Goal: Transaction & Acquisition: Book appointment/travel/reservation

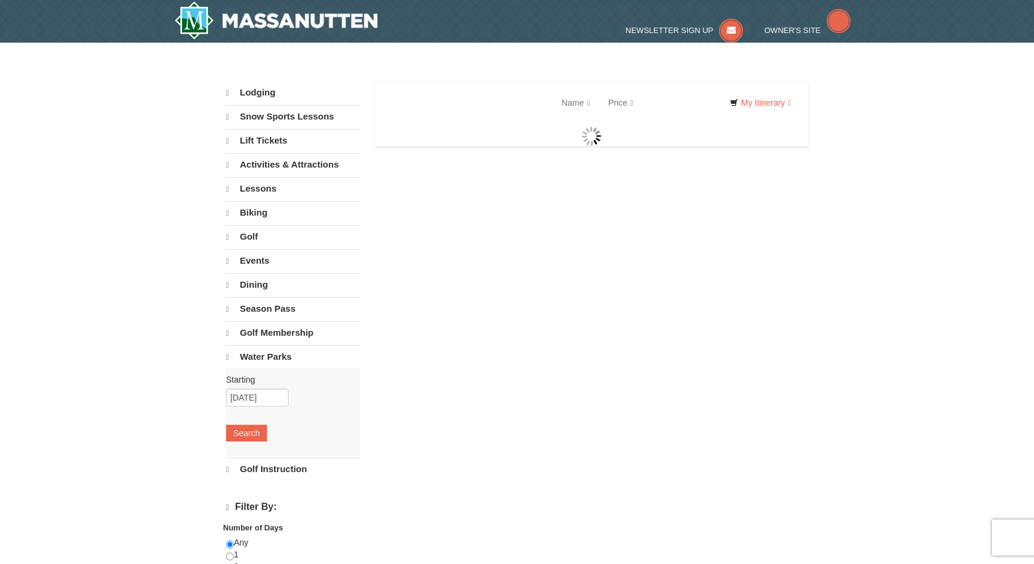
select select "10"
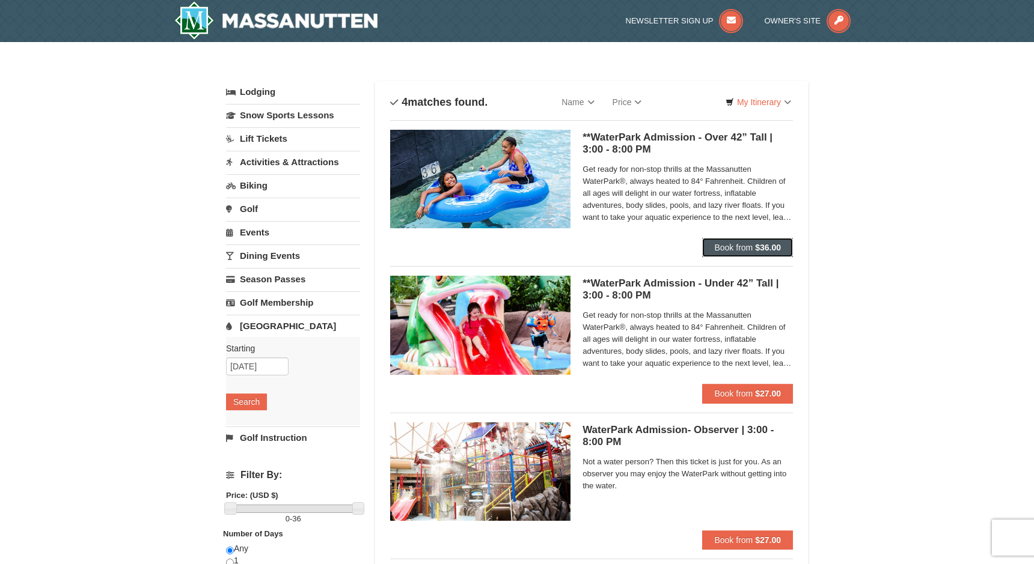
click at [743, 246] on span "Book from" at bounding box center [733, 248] width 38 height 10
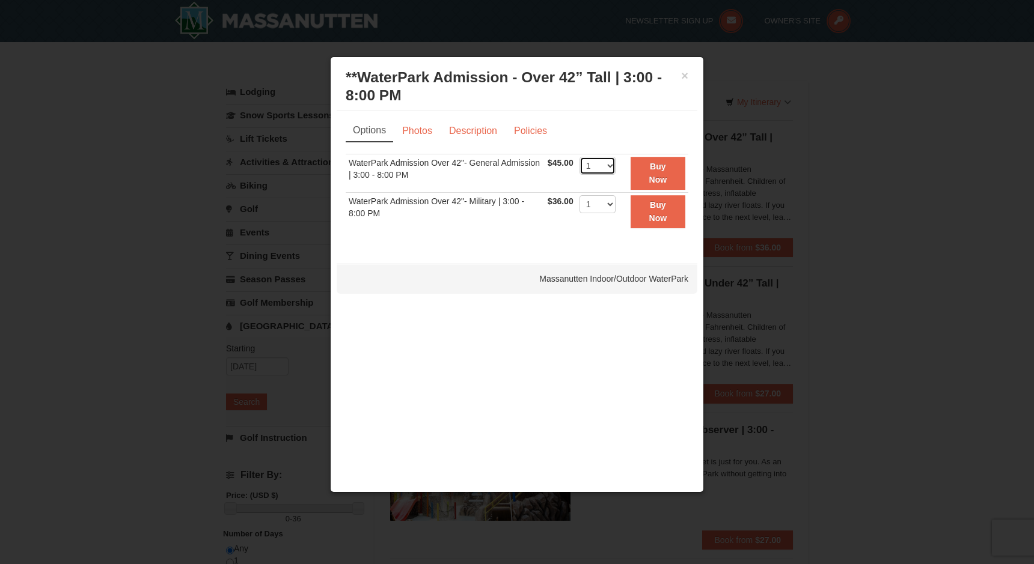
click at [607, 163] on select "1 2 3 4 5 6 7 8 9 10 11 12 13 14 15 16 17 18 19 20 21 22" at bounding box center [597, 166] width 36 height 18
select select "5"
click at [579, 157] on select "1 2 3 4 5 6 7 8 9 10 11 12 13 14 15 16 17 18 19 20 21 22" at bounding box center [597, 166] width 36 height 18
click at [603, 204] on select "1 2 3 4 5 6 7 8 9 10 11 12 13 14 15 16 17 18 19 20 21 22" at bounding box center [597, 204] width 36 height 18
click at [648, 165] on button "Buy Now" at bounding box center [657, 173] width 55 height 33
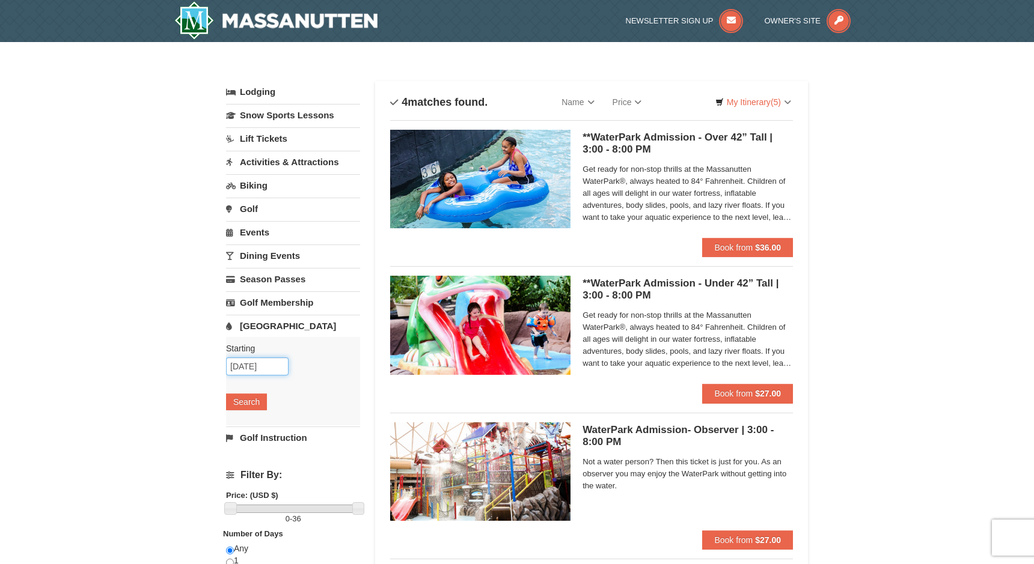
click at [264, 375] on body "Browser Not Supported We notice you are using a browser which will not provide …" at bounding box center [517, 519] width 1034 height 1039
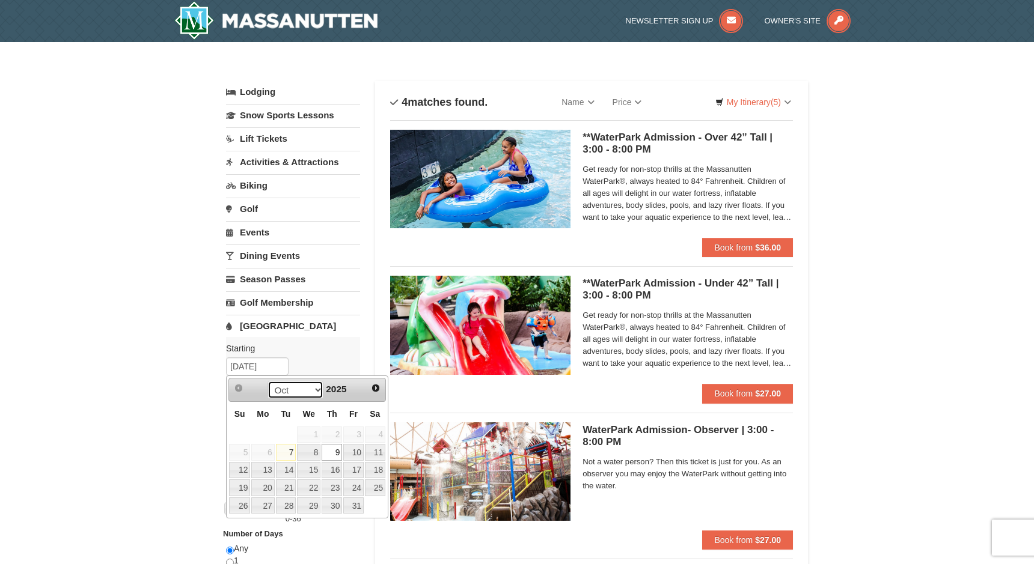
click at [317, 389] on select "Oct Nov Dec" at bounding box center [295, 390] width 56 height 18
click at [310, 470] on link "17" at bounding box center [308, 470] width 23 height 17
type input "12/17/2025"
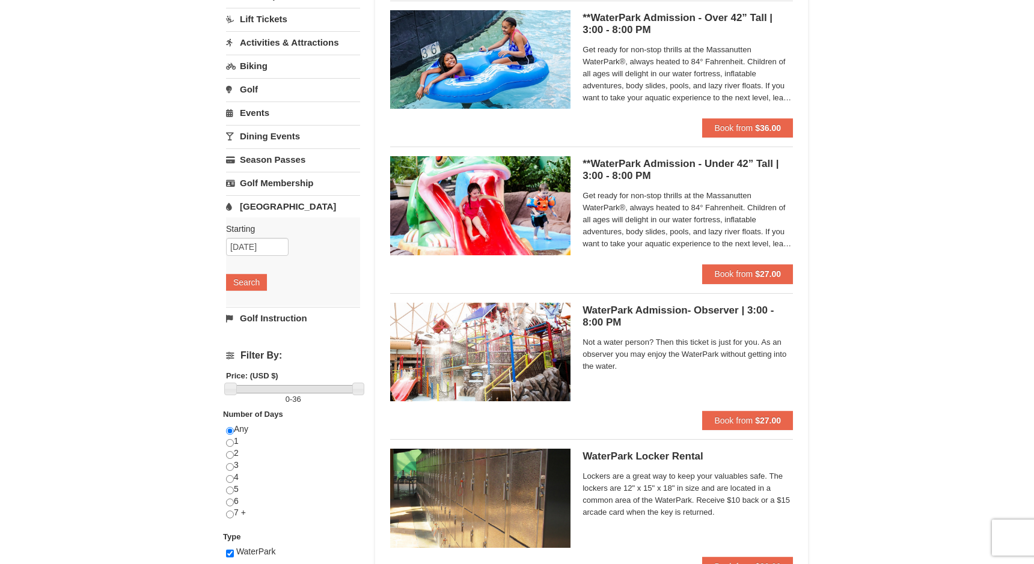
scroll to position [129, 0]
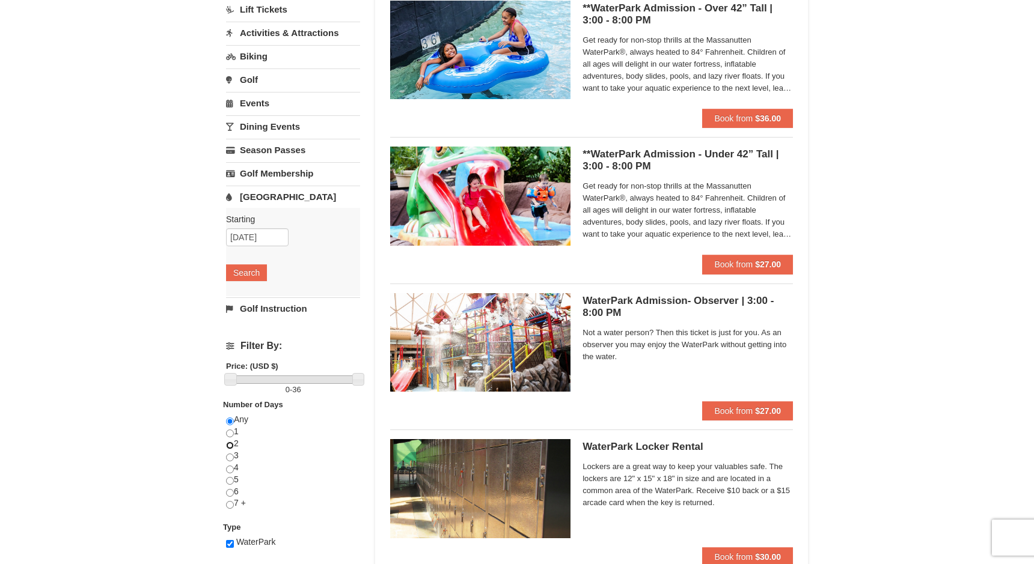
click at [228, 446] on input "radio" at bounding box center [230, 446] width 8 height 8
radio input "true"
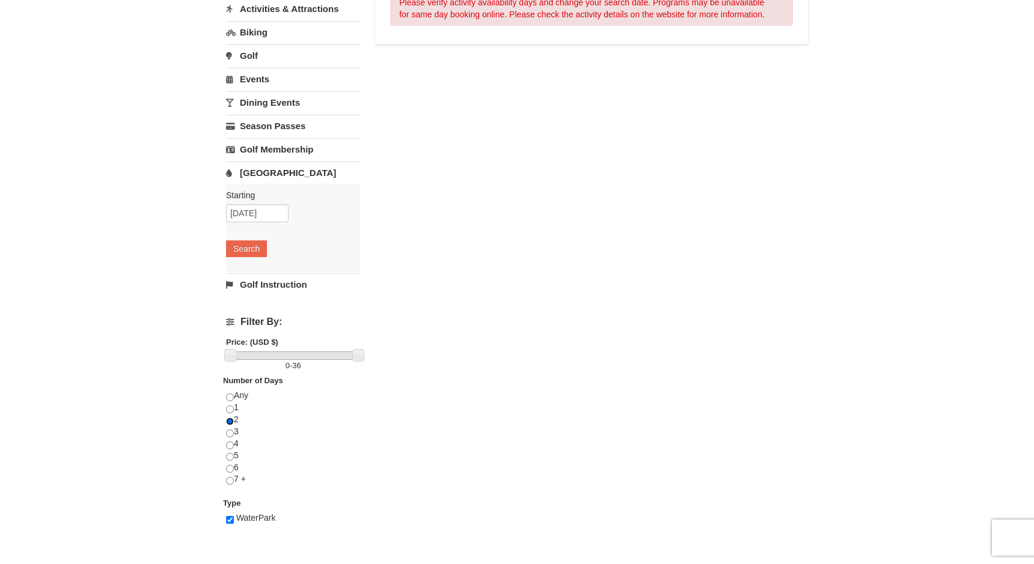
scroll to position [173, 0]
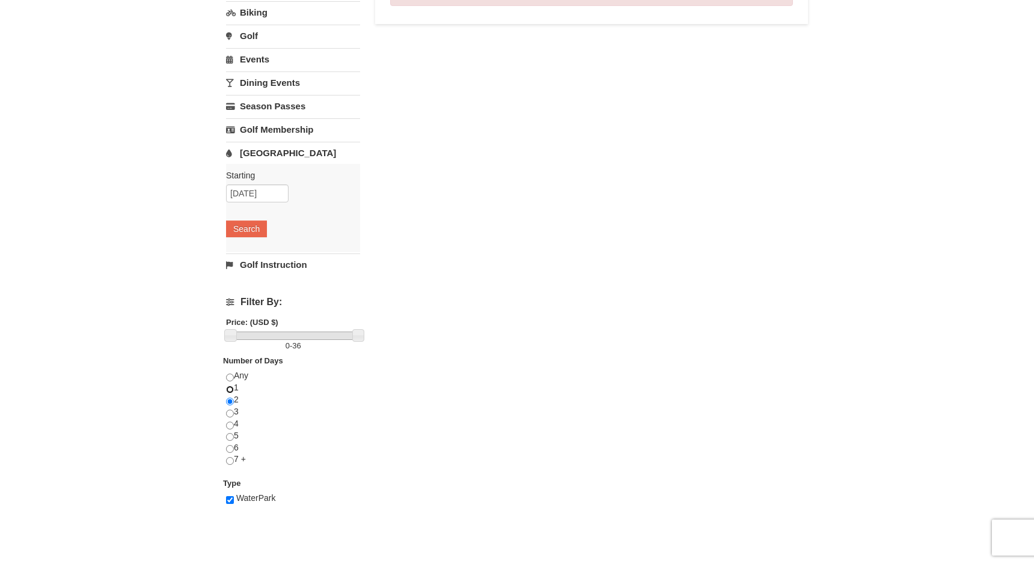
click at [231, 389] on input "radio" at bounding box center [230, 390] width 8 height 8
radio input "true"
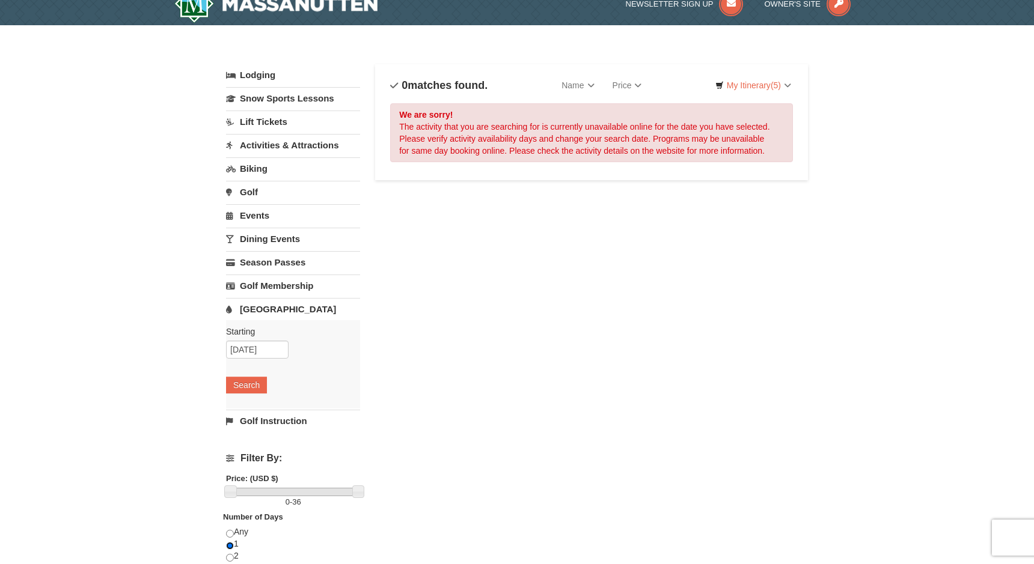
scroll to position [22, 0]
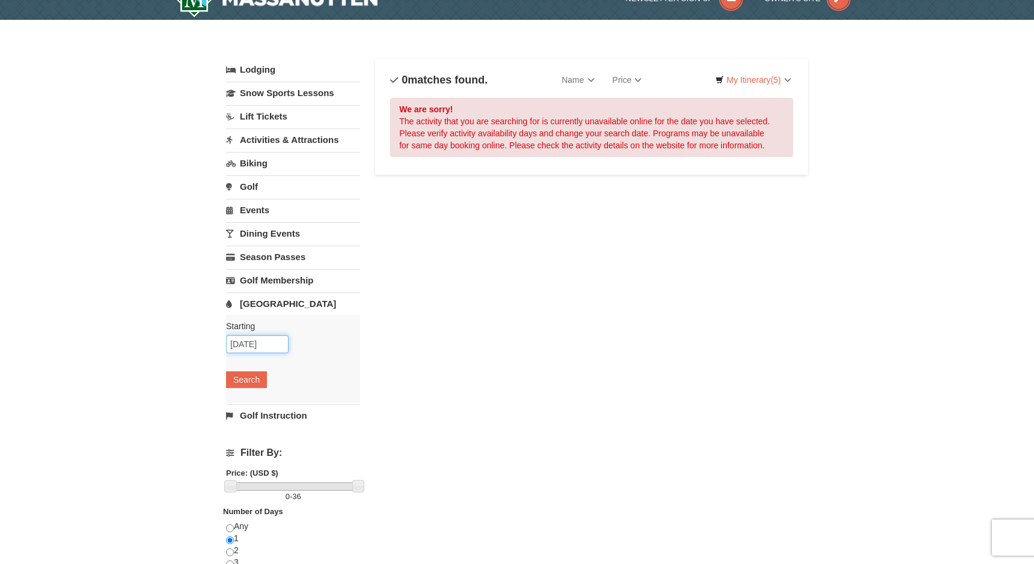
click at [277, 341] on input "12/17/2025" at bounding box center [257, 344] width 63 height 18
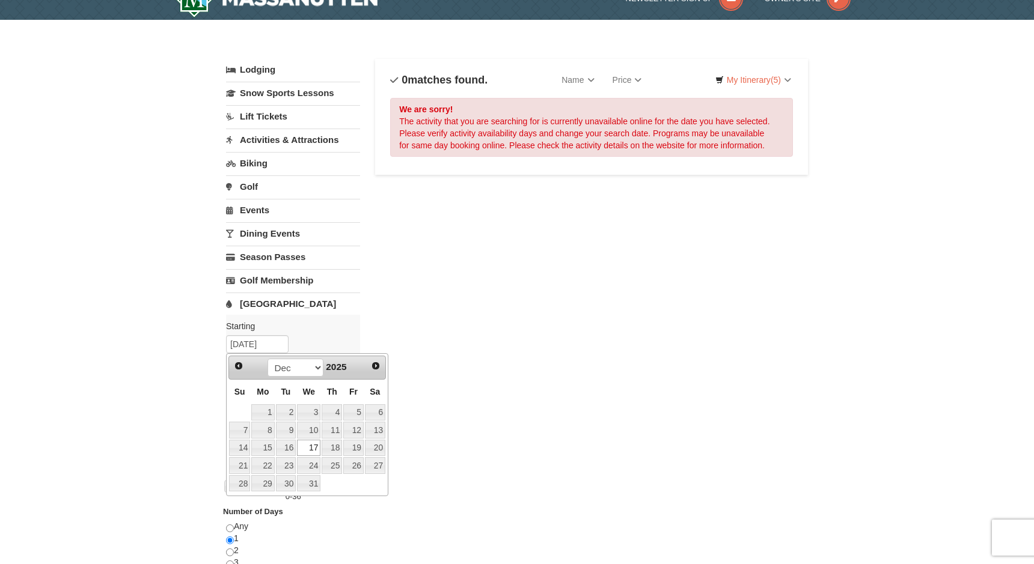
click at [311, 448] on link "17" at bounding box center [308, 448] width 23 height 17
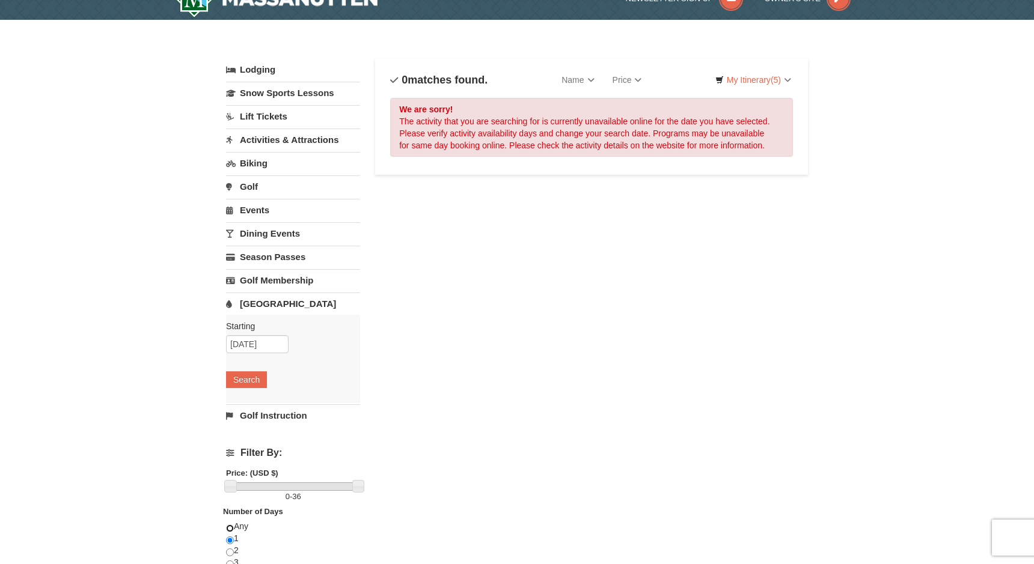
click at [233, 527] on input "radio" at bounding box center [230, 529] width 8 height 8
radio input "true"
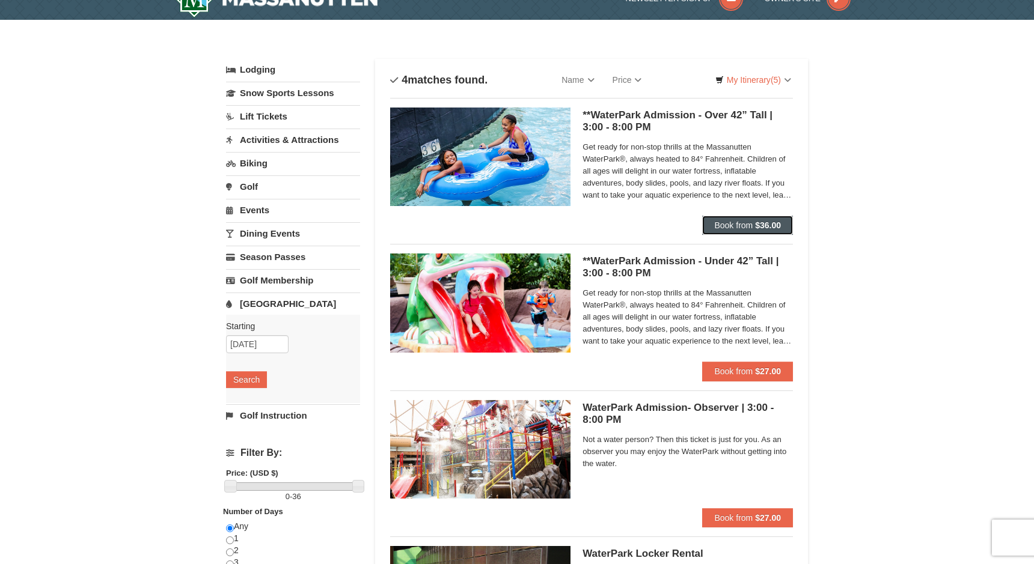
click at [749, 225] on span "Book from" at bounding box center [733, 226] width 38 height 10
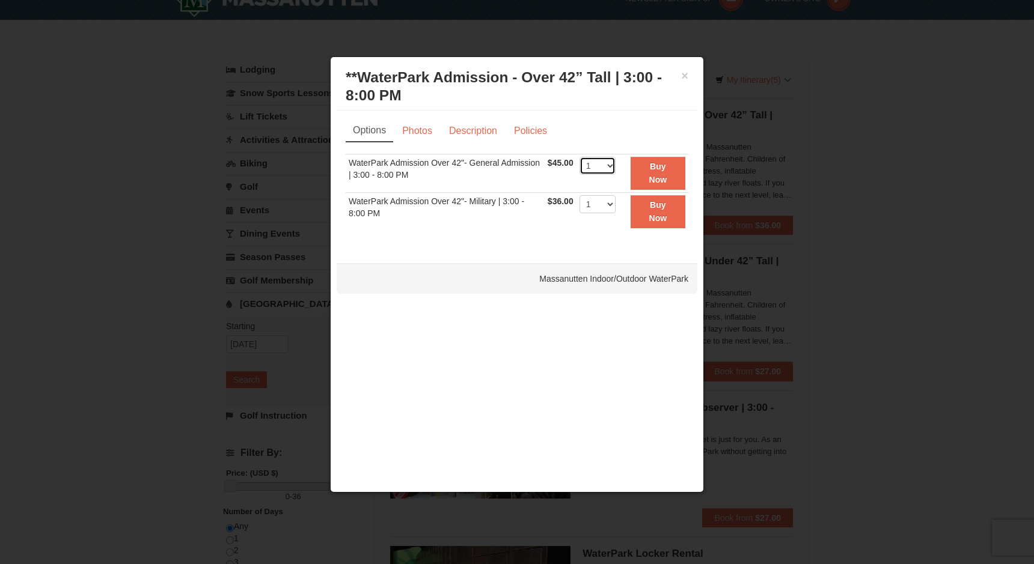
click at [604, 169] on select "1 2 3 4 5 6 7 8 9 10 11 12 13 14 15 16 17 18 19 20 21 22" at bounding box center [597, 166] width 36 height 18
select select "5"
click at [579, 157] on select "1 2 3 4 5 6 7 8 9 10 11 12 13 14 15 16 17 18 19 20 21 22" at bounding box center [597, 166] width 36 height 18
click at [655, 168] on strong "Buy Now" at bounding box center [658, 173] width 18 height 23
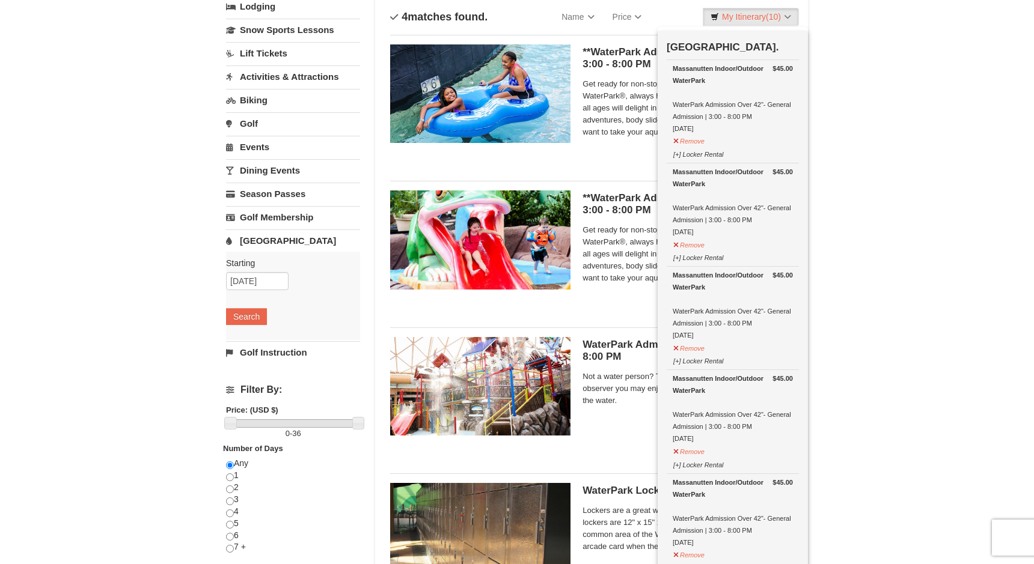
scroll to position [0, 0]
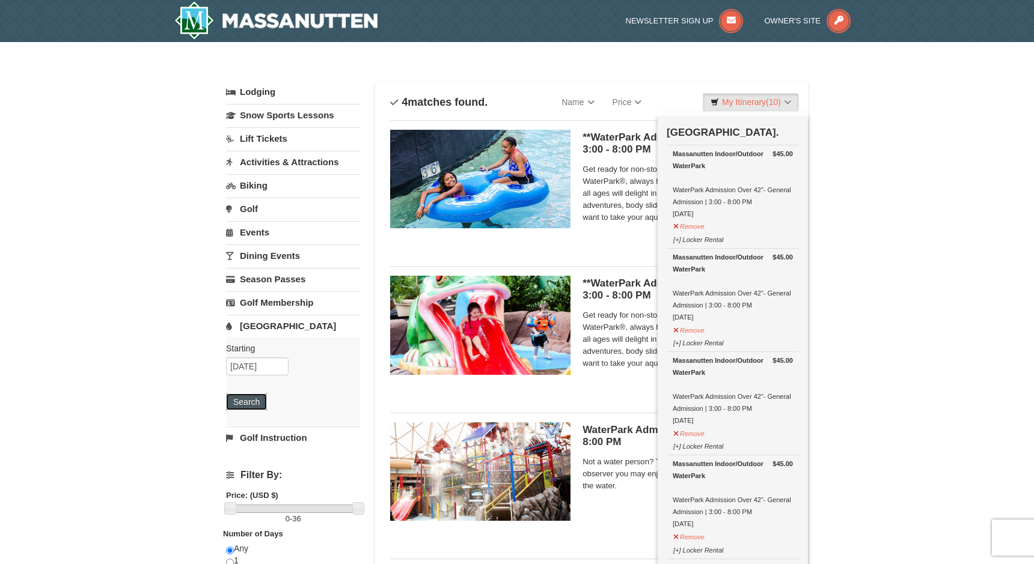
click at [251, 398] on button "Search" at bounding box center [246, 402] width 41 height 17
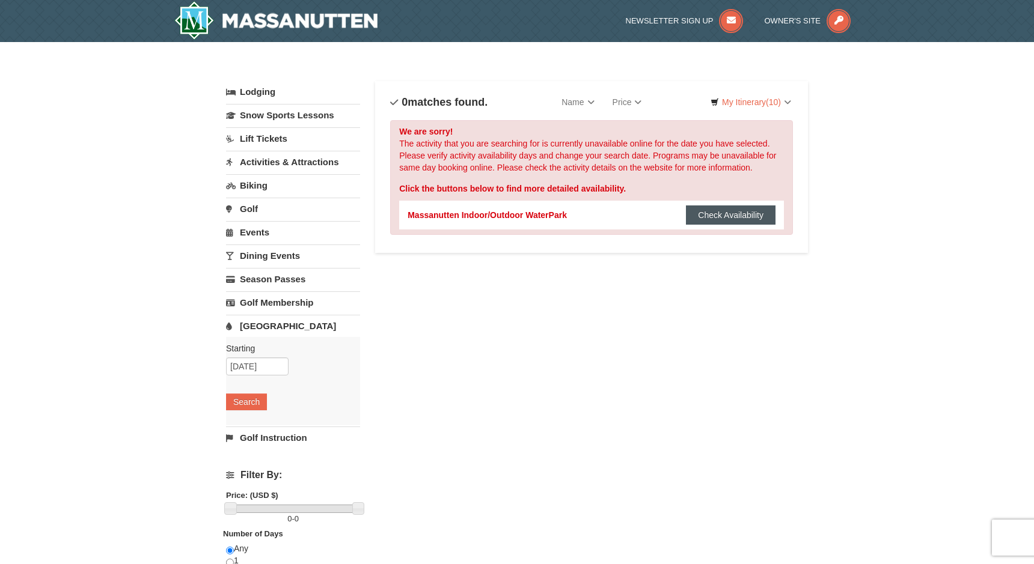
click at [718, 211] on button "Check Availability" at bounding box center [731, 215] width 90 height 19
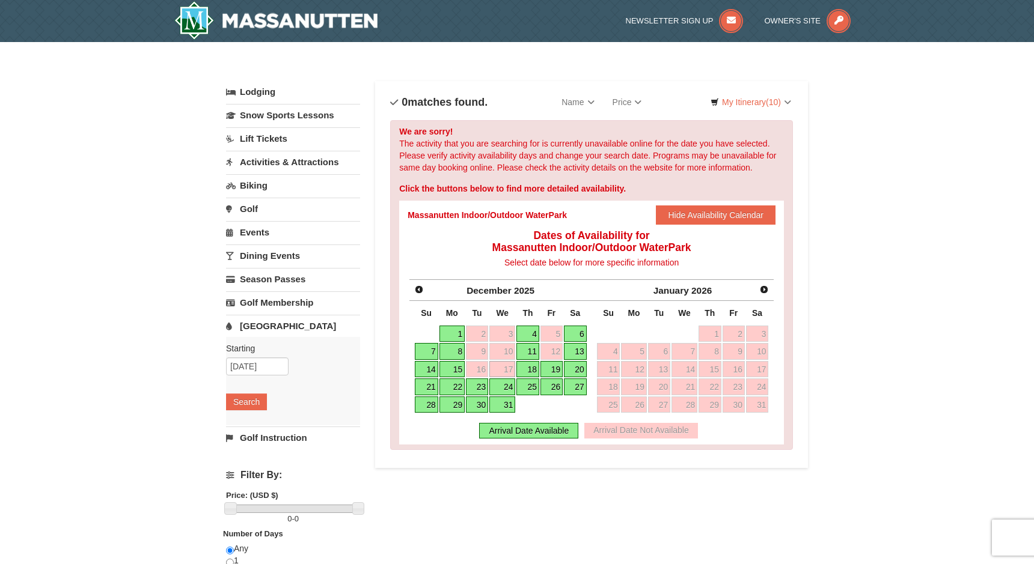
click at [523, 370] on link "18" at bounding box center [527, 369] width 23 height 17
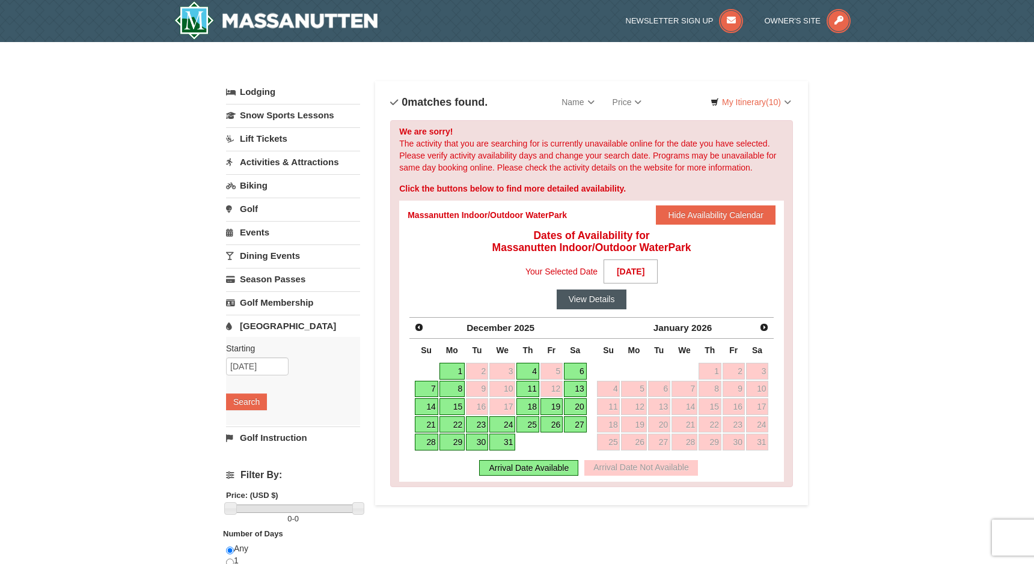
click at [584, 302] on button "View Details" at bounding box center [592, 299] width 70 height 19
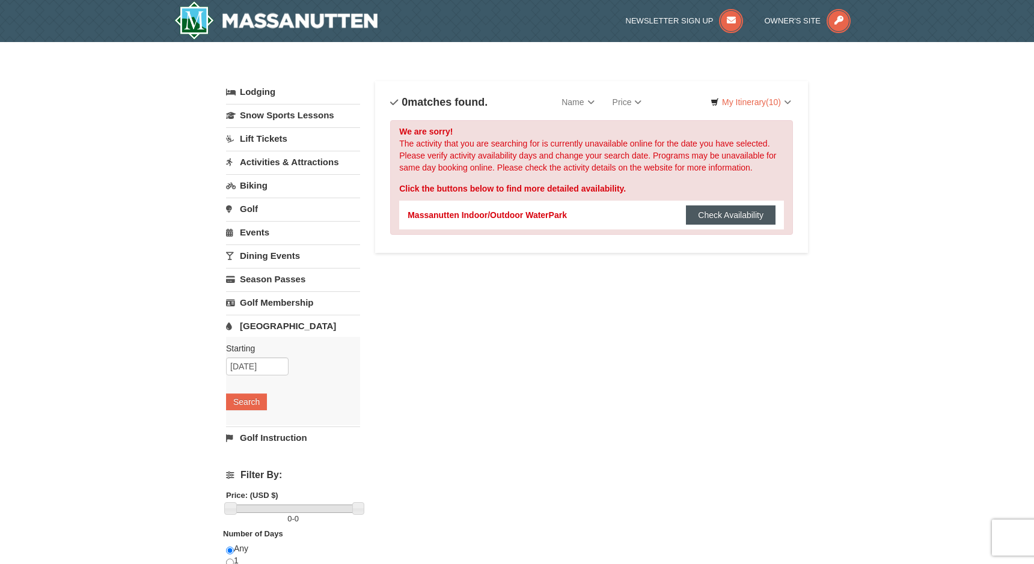
click at [704, 213] on button "Check Availability" at bounding box center [731, 215] width 90 height 19
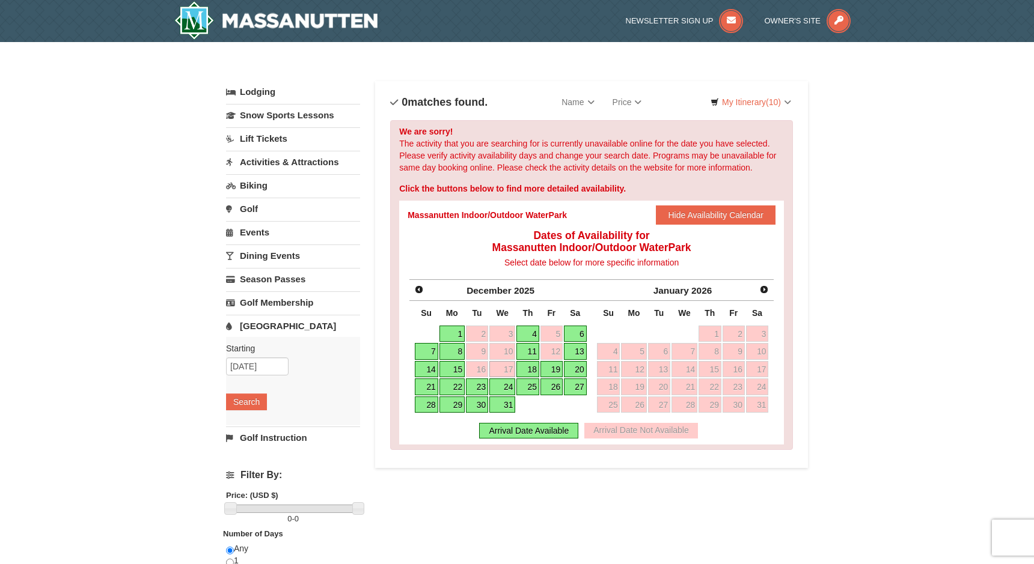
click at [458, 383] on link "22" at bounding box center [451, 387] width 25 height 17
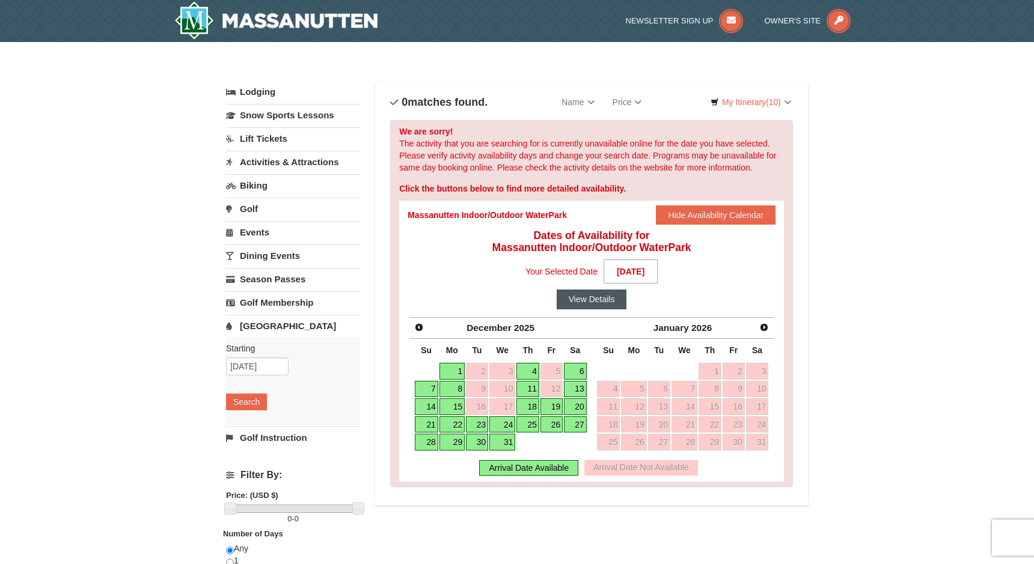
click at [600, 302] on button "View Details" at bounding box center [592, 299] width 70 height 19
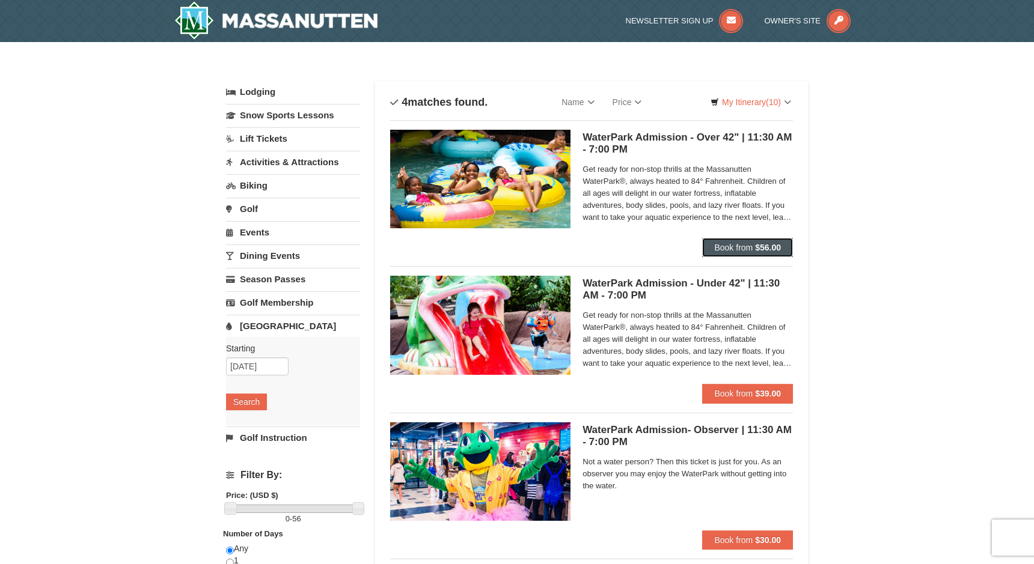
click at [741, 243] on span "Book from" at bounding box center [733, 248] width 38 height 10
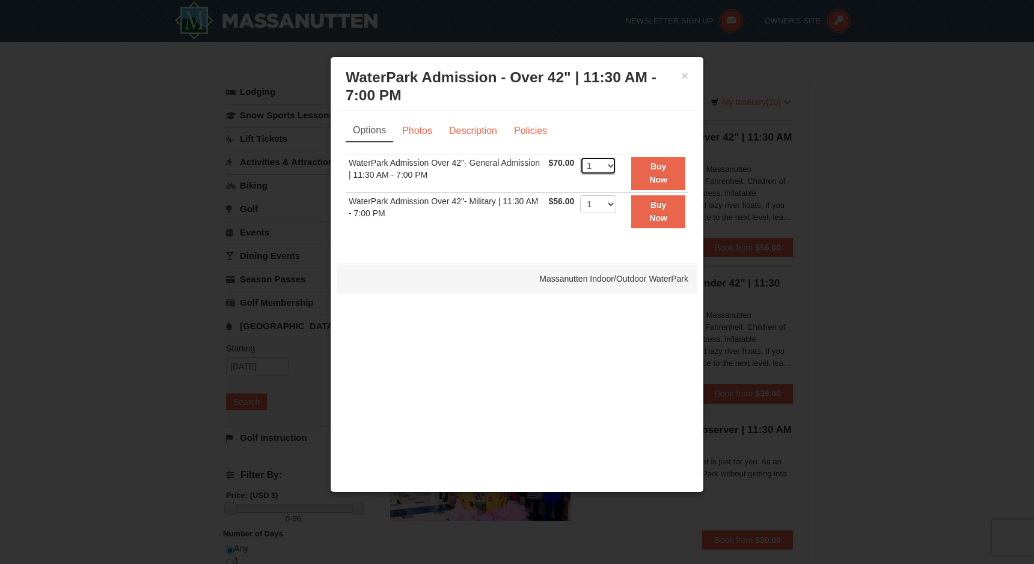
click at [611, 169] on select "1 2 3 4 5 6 7 8 9 10 11 12 13 14 15 16 17 18 19 20 21 22" at bounding box center [598, 166] width 36 height 18
select select "5"
click at [580, 157] on select "1 2 3 4 5 6 7 8 9 10 11 12 13 14 15 16 17 18 19 20 21 22" at bounding box center [598, 166] width 36 height 18
click at [647, 181] on button "Buy Now" at bounding box center [658, 173] width 54 height 33
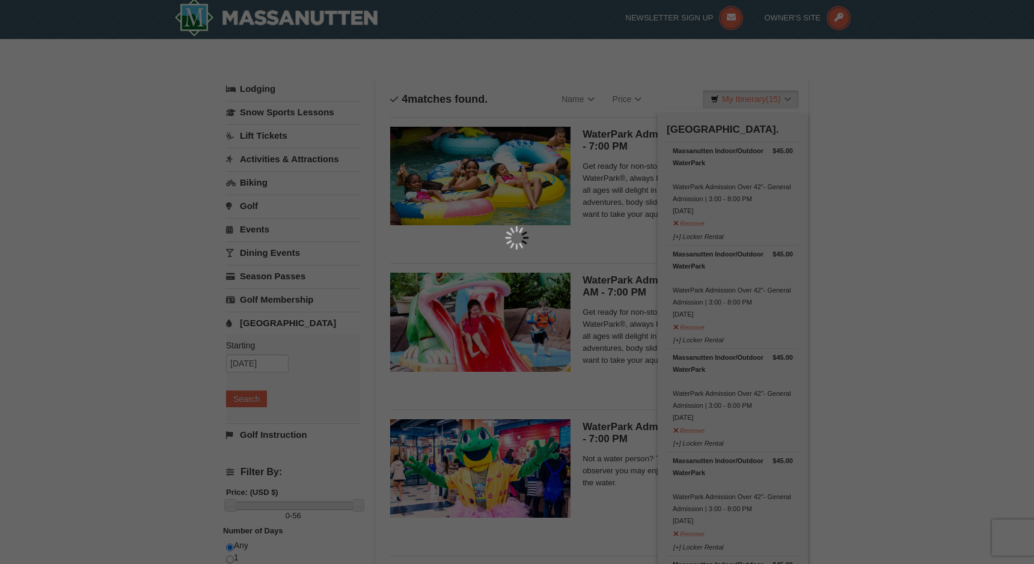
scroll to position [4, 0]
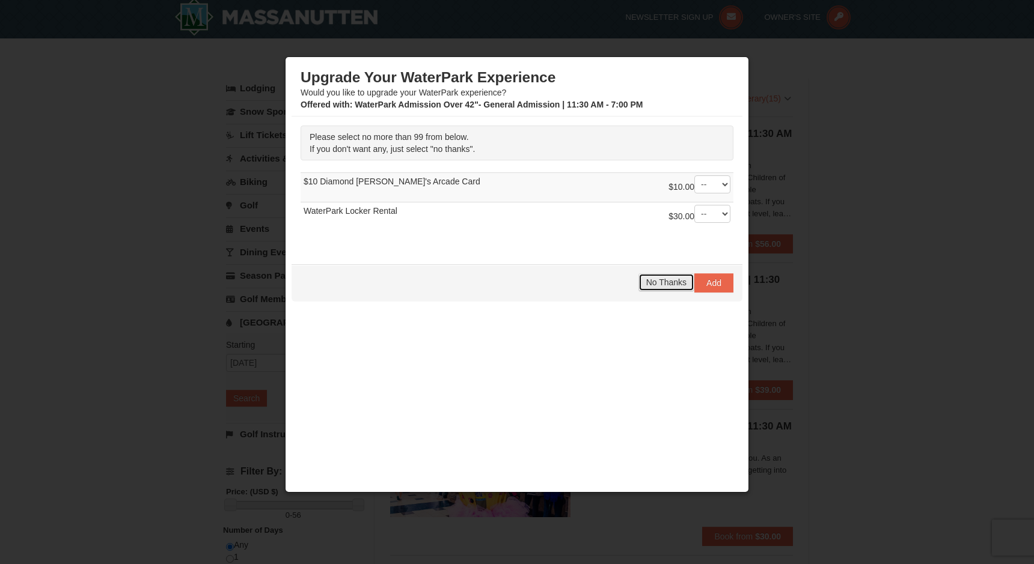
click at [659, 288] on button "No Thanks" at bounding box center [666, 282] width 56 height 18
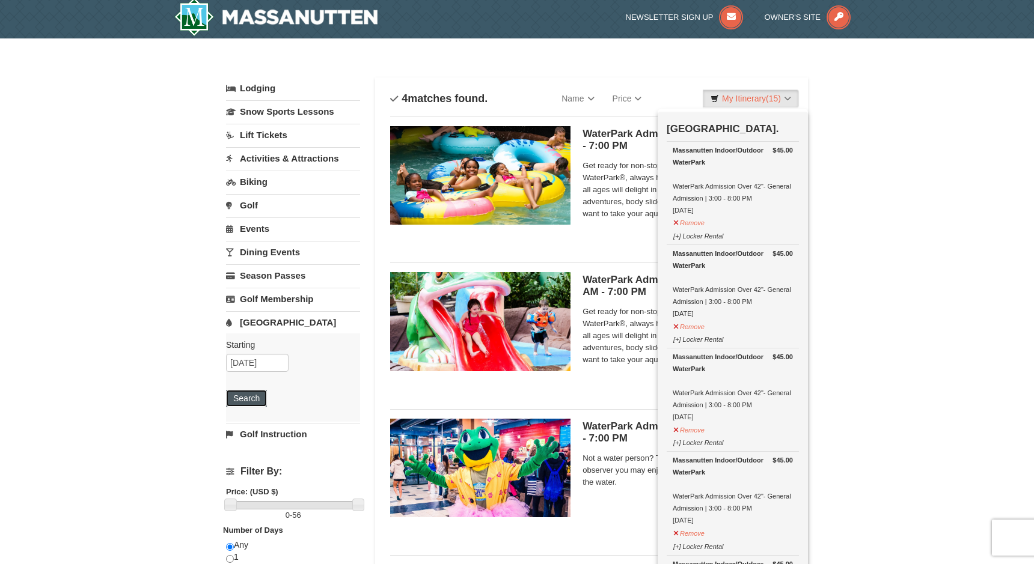
click at [251, 397] on button "Search" at bounding box center [246, 398] width 41 height 17
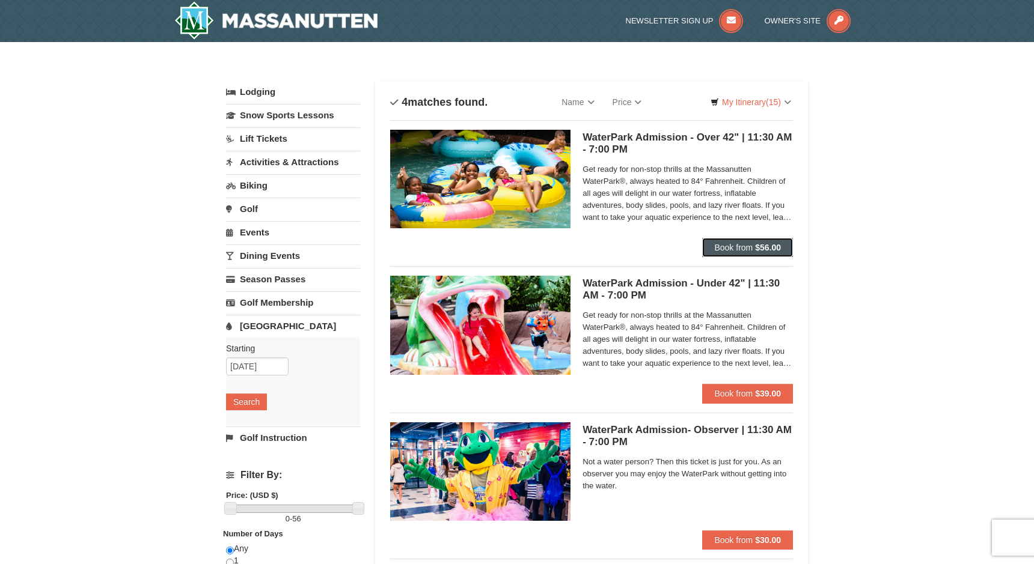
click at [747, 243] on span "Book from" at bounding box center [733, 248] width 38 height 10
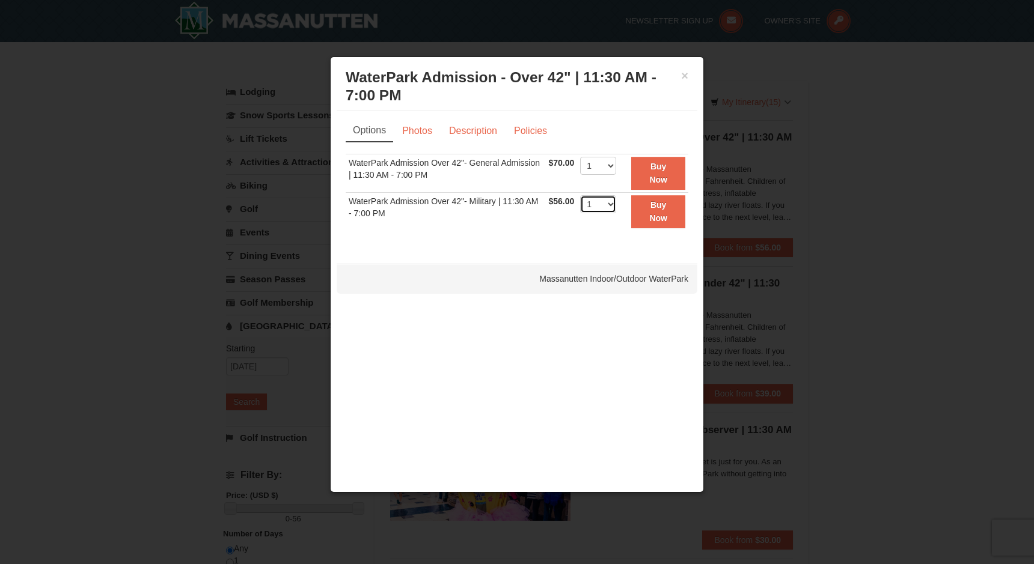
click at [603, 200] on select "1 2 3 4 5 6 7 8 9 10 11 12 13 14 15 16 17 18 19 20 21 22" at bounding box center [598, 204] width 36 height 18
select select "8"
click at [580, 195] on select "1 2 3 4 5 6 7 8 9 10 11 12 13 14 15 16 17 18 19 20 21 22" at bounding box center [598, 204] width 36 height 18
click at [608, 168] on select "1 2 3 4 5 6 7 8 9 10 11 12 13 14 15 16 17 18 19 20 21 22" at bounding box center [598, 166] width 36 height 18
select select "7"
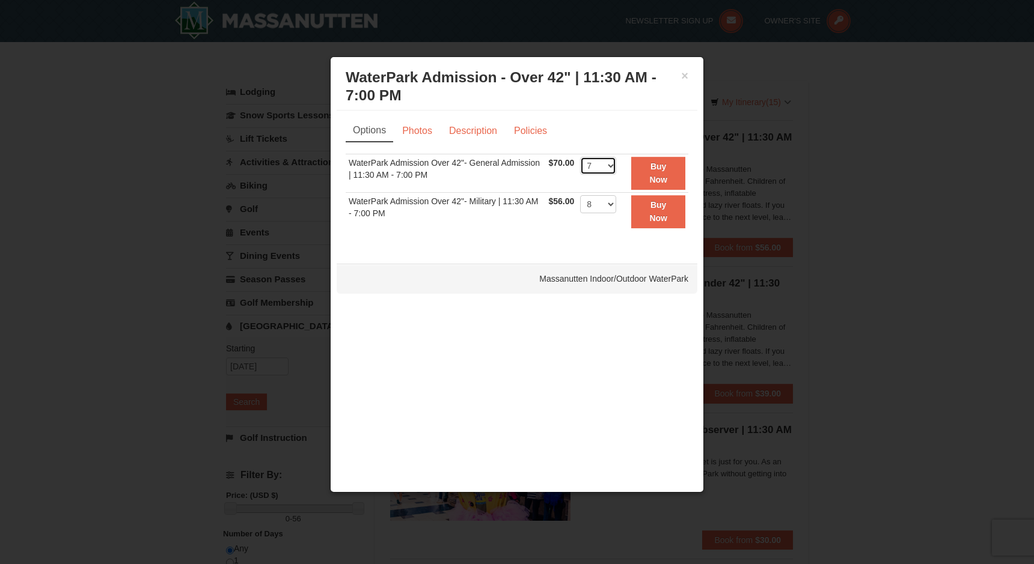
click at [580, 157] on select "1 2 3 4 5 6 7 8 9 10 11 12 13 14 15 16 17 18 19 20 21 22" at bounding box center [598, 166] width 36 height 18
click at [650, 179] on strong "Buy Now" at bounding box center [658, 173] width 18 height 23
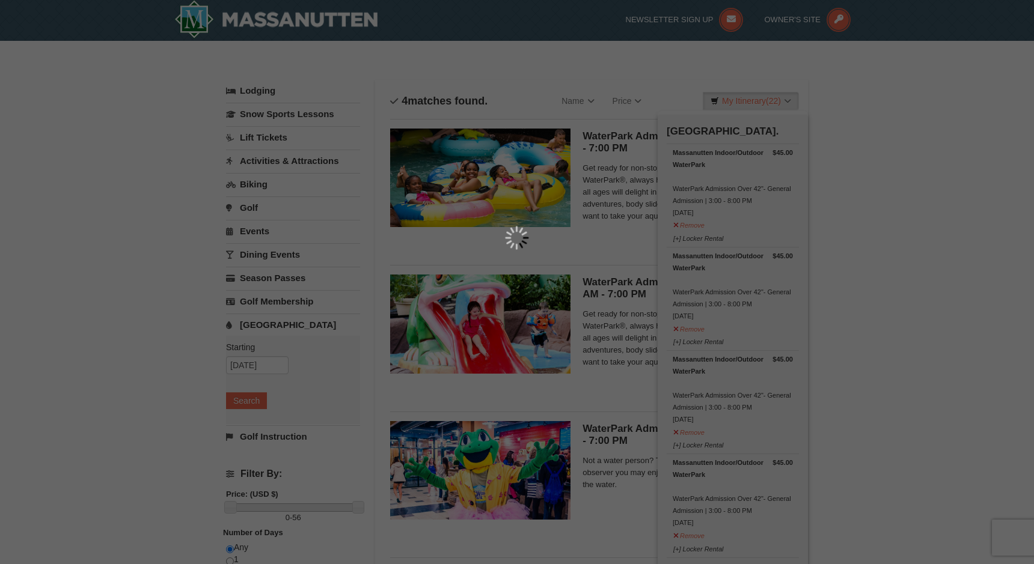
scroll to position [4, 0]
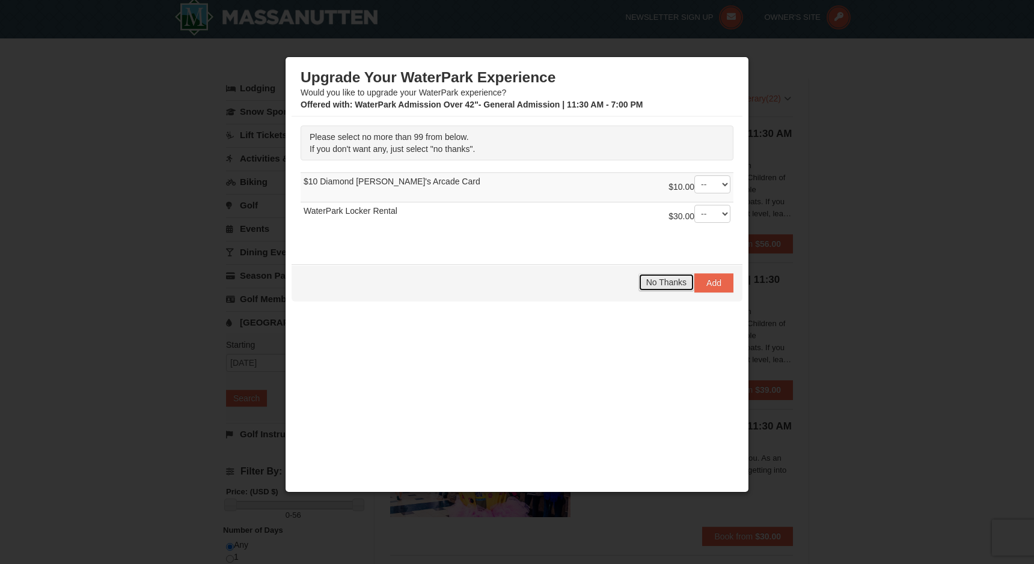
click at [665, 279] on span "No Thanks" at bounding box center [666, 283] width 40 height 10
